Goal: Find specific page/section

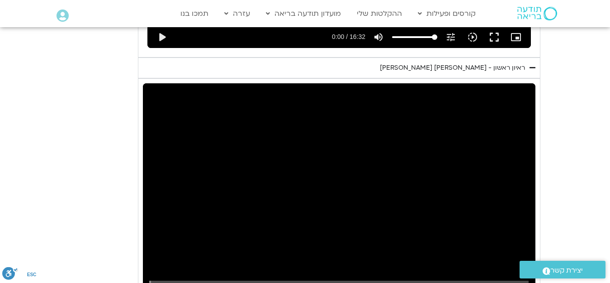
scroll to position [726, 0]
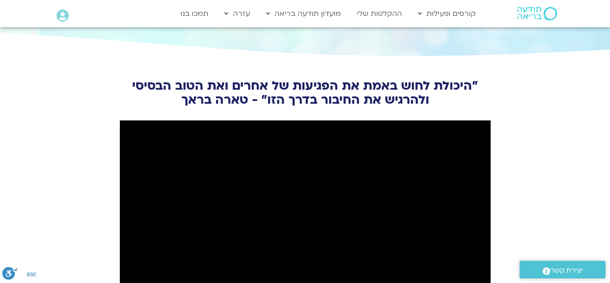
scroll to position [950, 0]
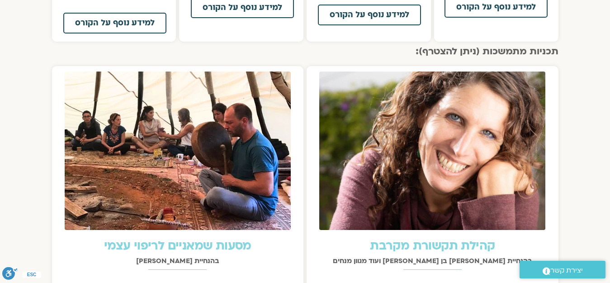
scroll to position [905, 0]
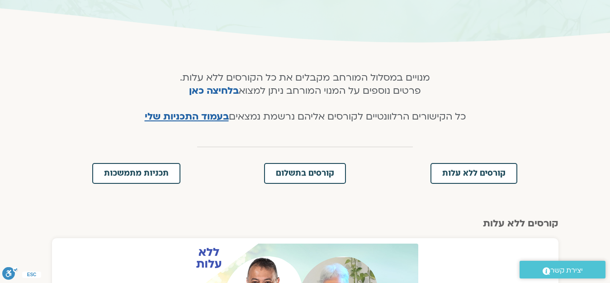
scroll to position [136, 0]
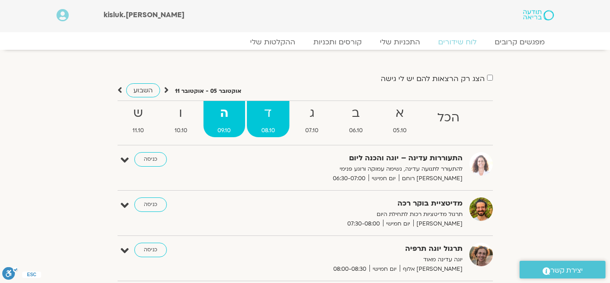
click at [265, 118] on strong "ד" at bounding box center [268, 113] width 43 height 20
click at [229, 112] on strong "ה" at bounding box center [225, 113] width 42 height 20
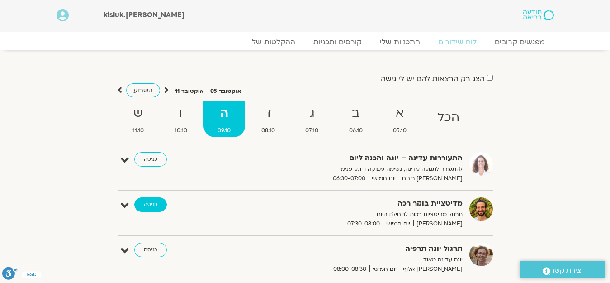
click at [146, 205] on link "כניסה" at bounding box center [150, 204] width 33 height 14
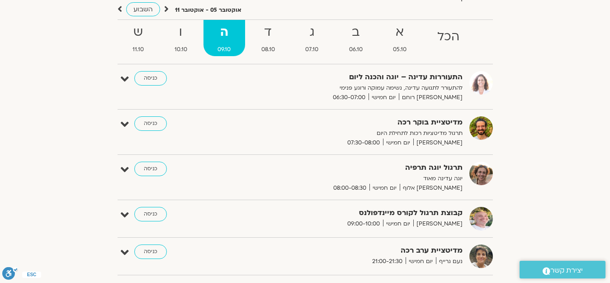
scroll to position [136, 0]
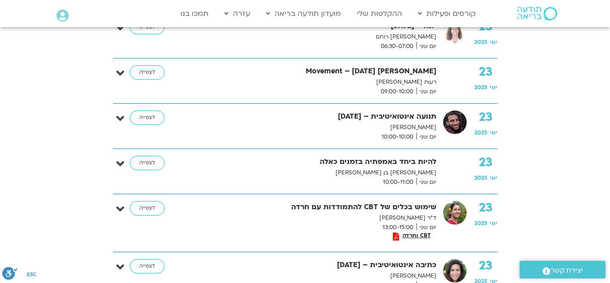
scroll to position [2849, 0]
